Goal: Transaction & Acquisition: Purchase product/service

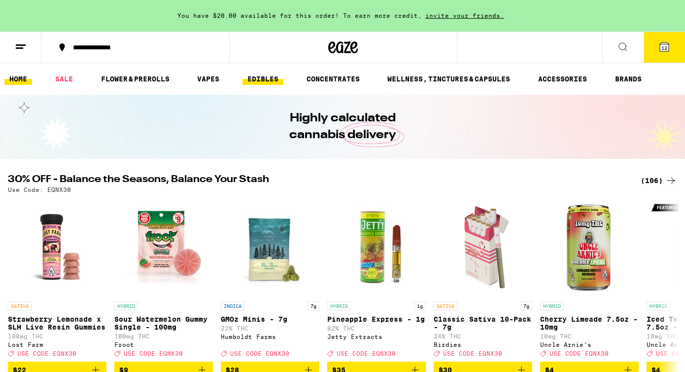
click at [266, 82] on link "EDIBLES" at bounding box center [263, 79] width 41 height 12
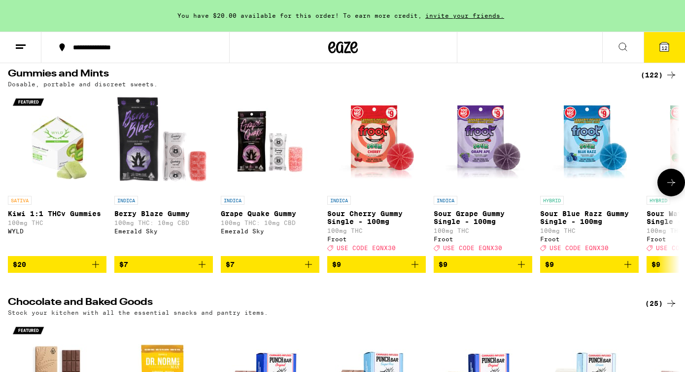
scroll to position [79, 0]
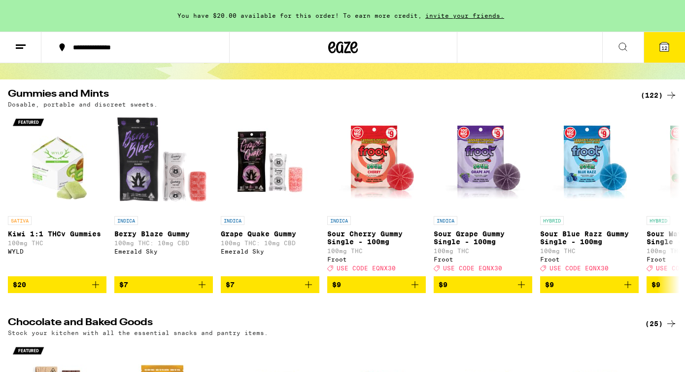
click at [650, 96] on div "(122)" at bounding box center [659, 95] width 36 height 12
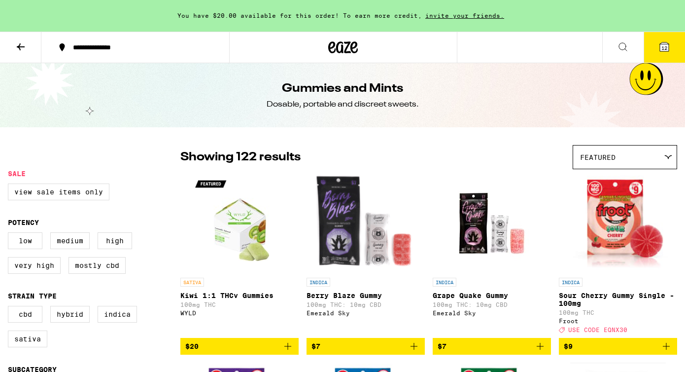
click at [606, 153] on span "Featured" at bounding box center [598, 157] width 36 height 8
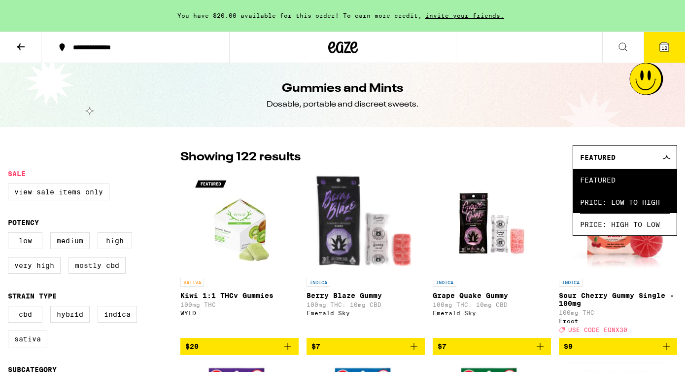
click at [600, 205] on span "Price: Low to High" at bounding box center [625, 202] width 90 height 22
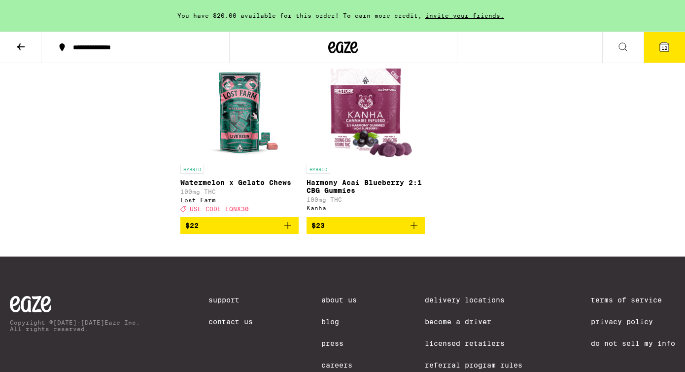
scroll to position [5408, 0]
